Goal: Information Seeking & Learning: Learn about a topic

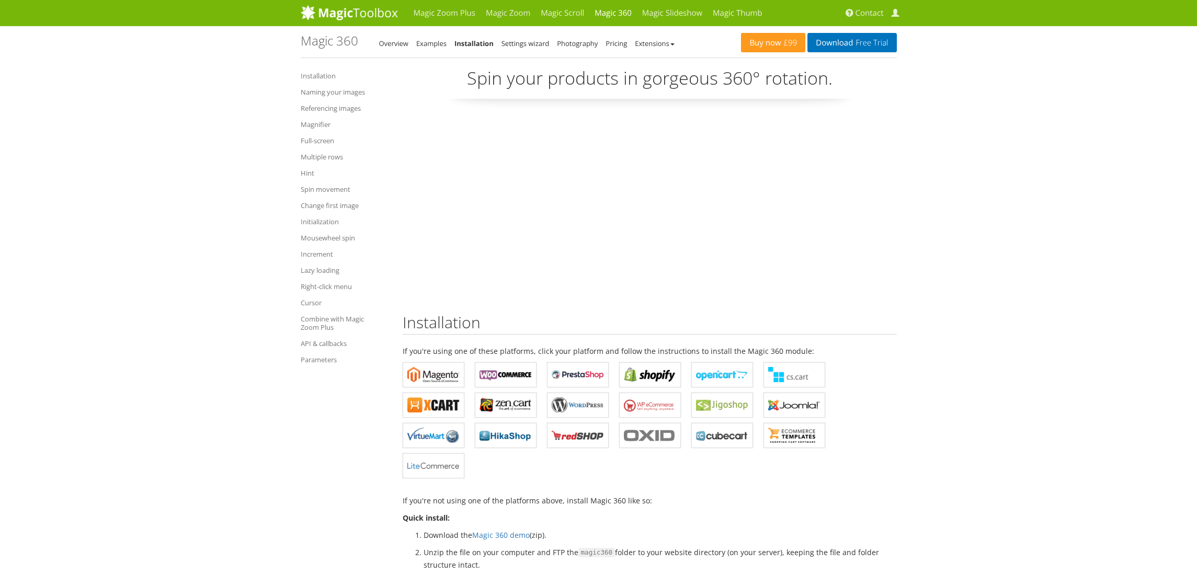
click at [423, 37] on li "Examples" at bounding box center [431, 43] width 30 height 13
click at [427, 43] on link "Examples" at bounding box center [431, 43] width 30 height 9
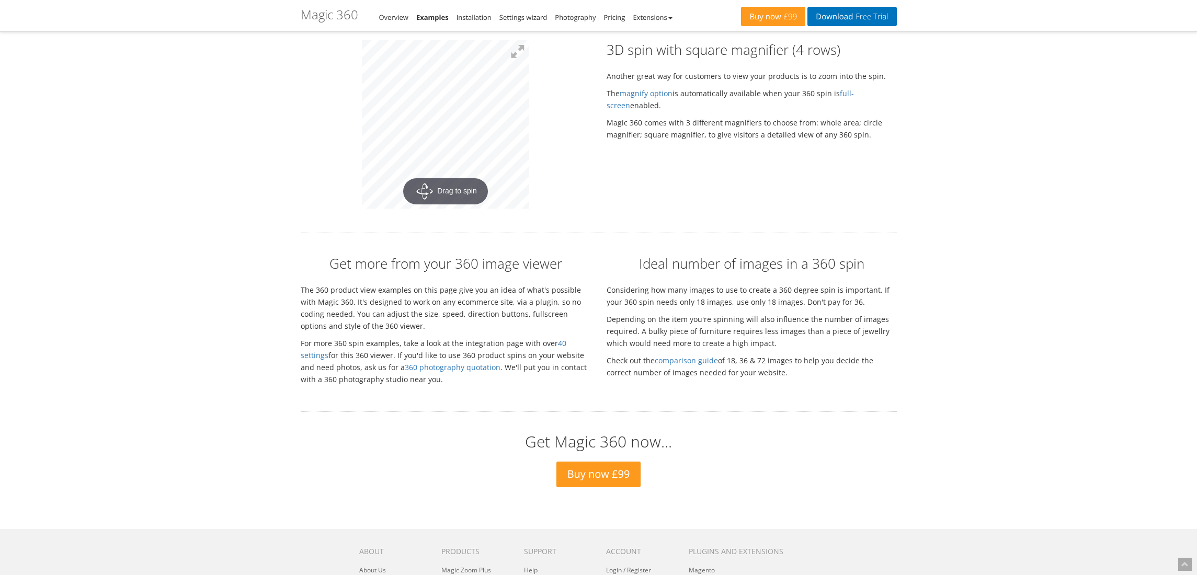
scroll to position [1911, 0]
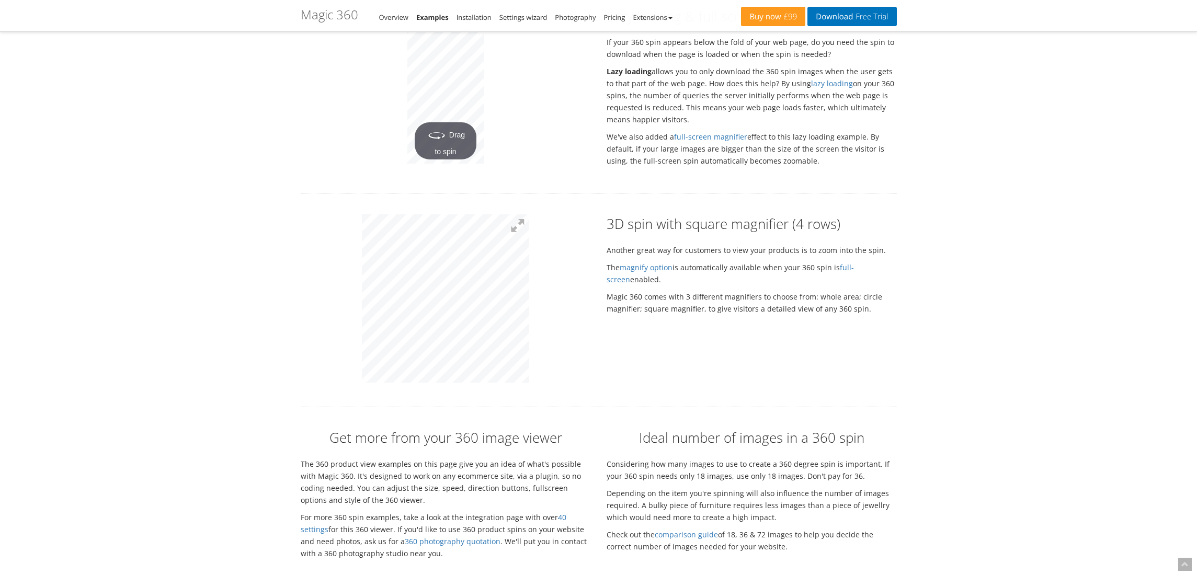
click at [548, 278] on div at bounding box center [446, 300] width 306 height 172
click at [636, 289] on div "3D spin with square magnifier (4 rows) Another great way for customers to view …" at bounding box center [599, 300] width 612 height 172
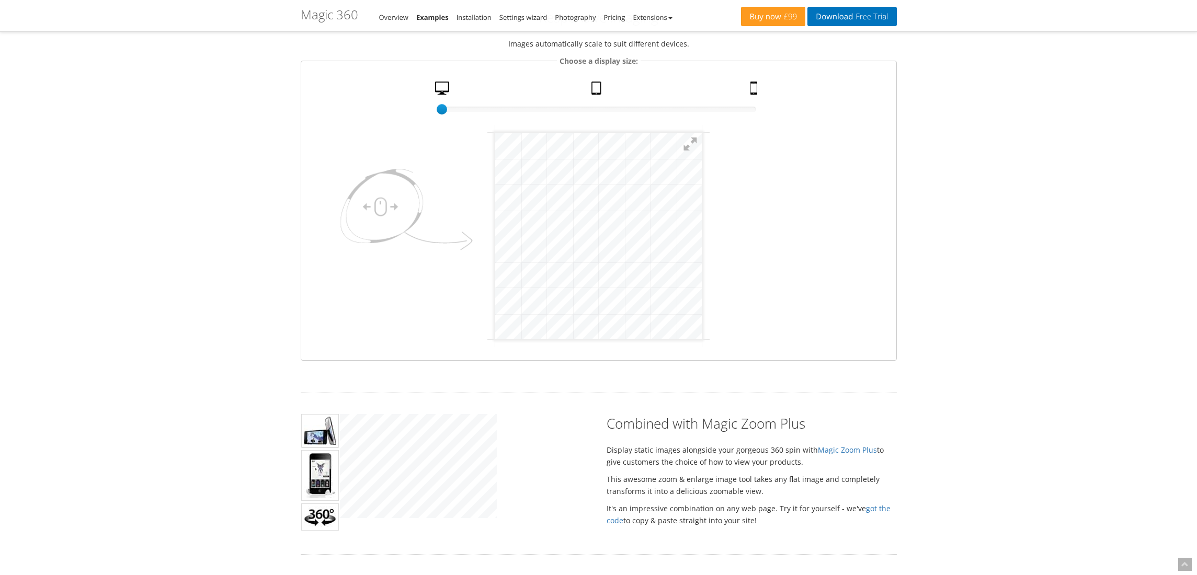
scroll to position [0, 0]
